Goal: Task Accomplishment & Management: Manage account settings

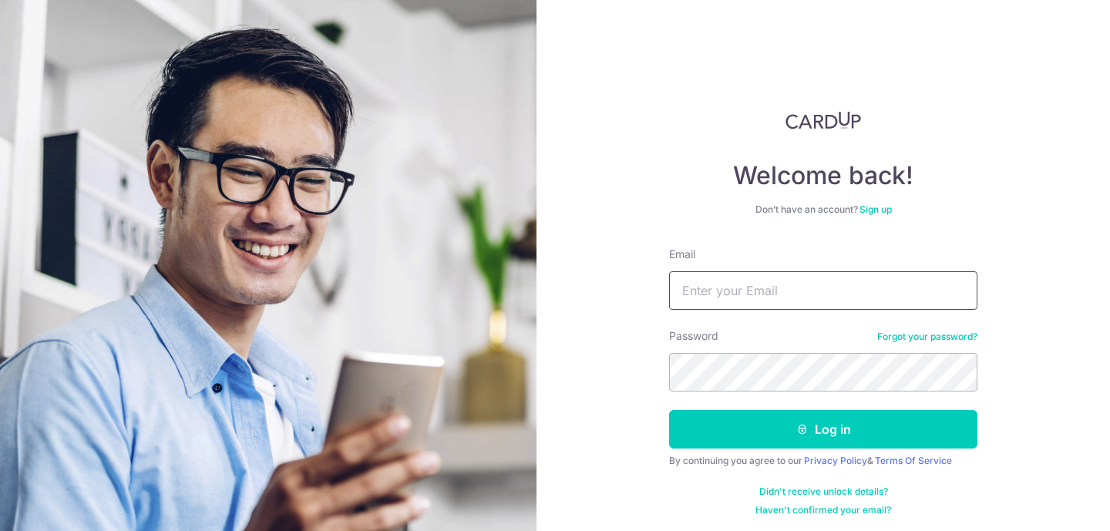
click at [752, 288] on input "Email" at bounding box center [823, 290] width 308 height 39
paste input "[EMAIL_ADDRESS][DOMAIN_NAME]"
type input "[EMAIL_ADDRESS][DOMAIN_NAME]"
click at [669, 410] on button "Log in" at bounding box center [823, 429] width 308 height 39
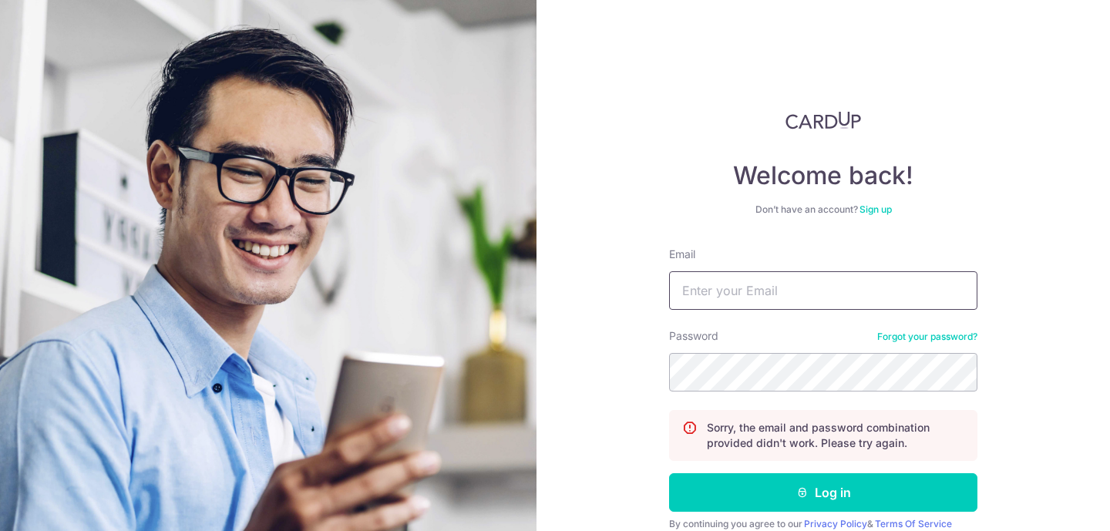
click at [728, 295] on input "Email" at bounding box center [823, 290] width 308 height 39
paste input "[EMAIL_ADDRESS][DOMAIN_NAME]"
type input "[EMAIL_ADDRESS][DOMAIN_NAME]"
click at [669, 473] on button "Log in" at bounding box center [823, 492] width 308 height 39
